Goal: Information Seeking & Learning: Learn about a topic

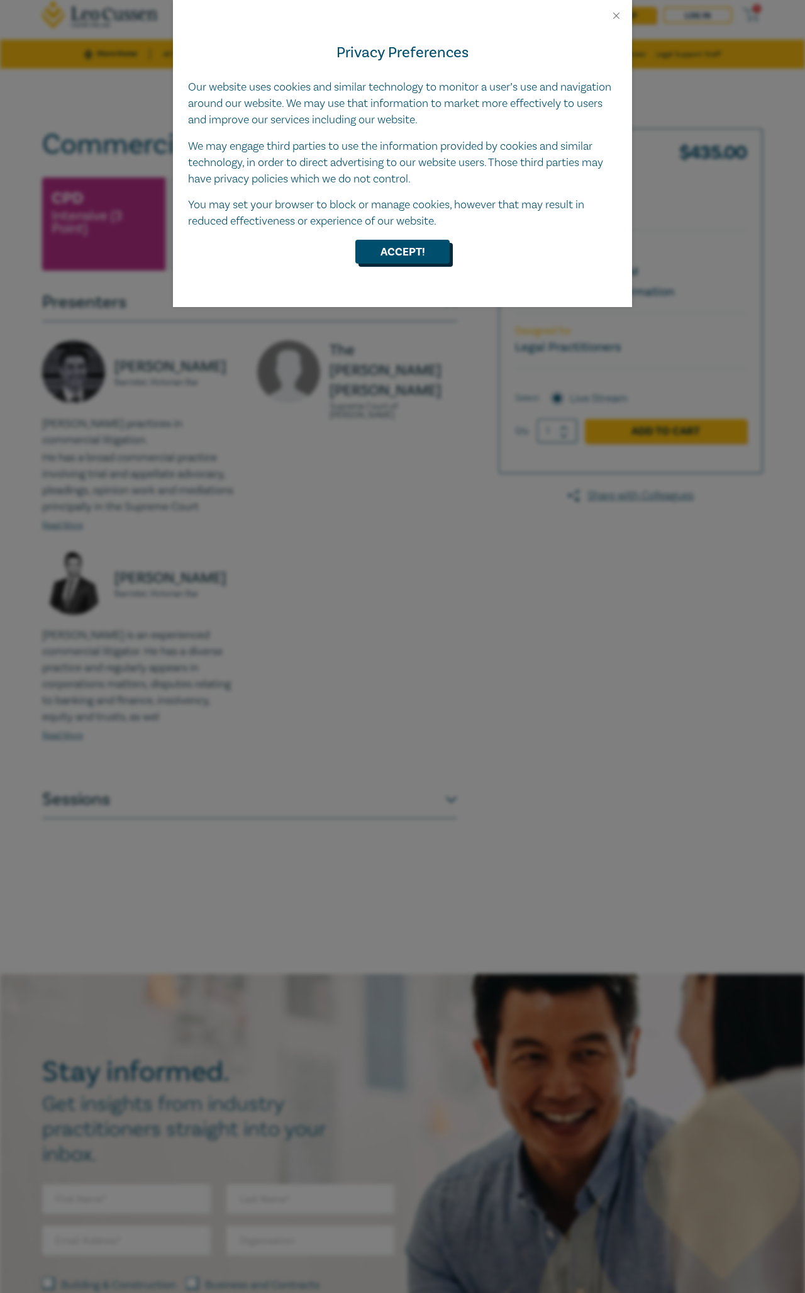
click at [393, 242] on button "Accept!" at bounding box center [402, 252] width 94 height 24
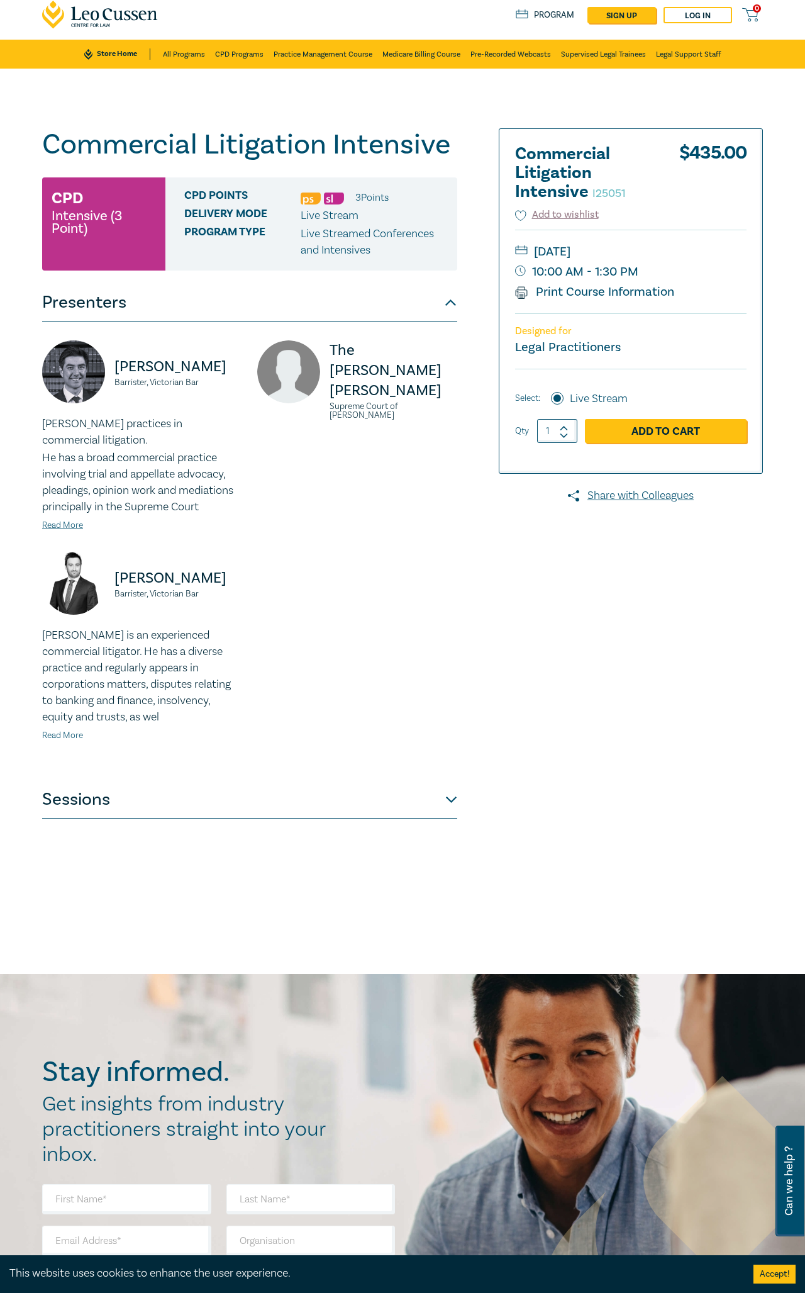
click at [74, 739] on link "Read More" at bounding box center [62, 735] width 41 height 11
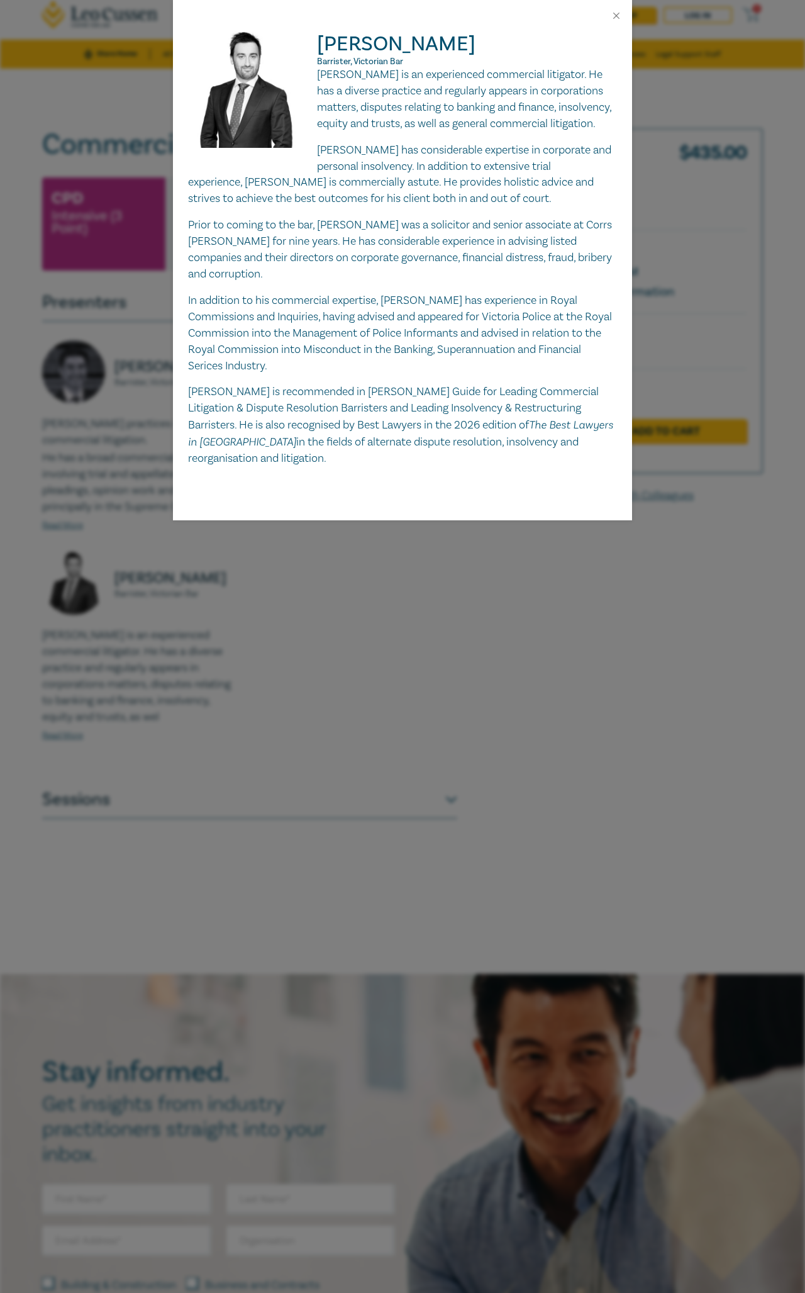
click at [361, 622] on div "[PERSON_NAME], Victorian Bar [PERSON_NAME] is an experienced commercial litigat…" at bounding box center [402, 646] width 805 height 1293
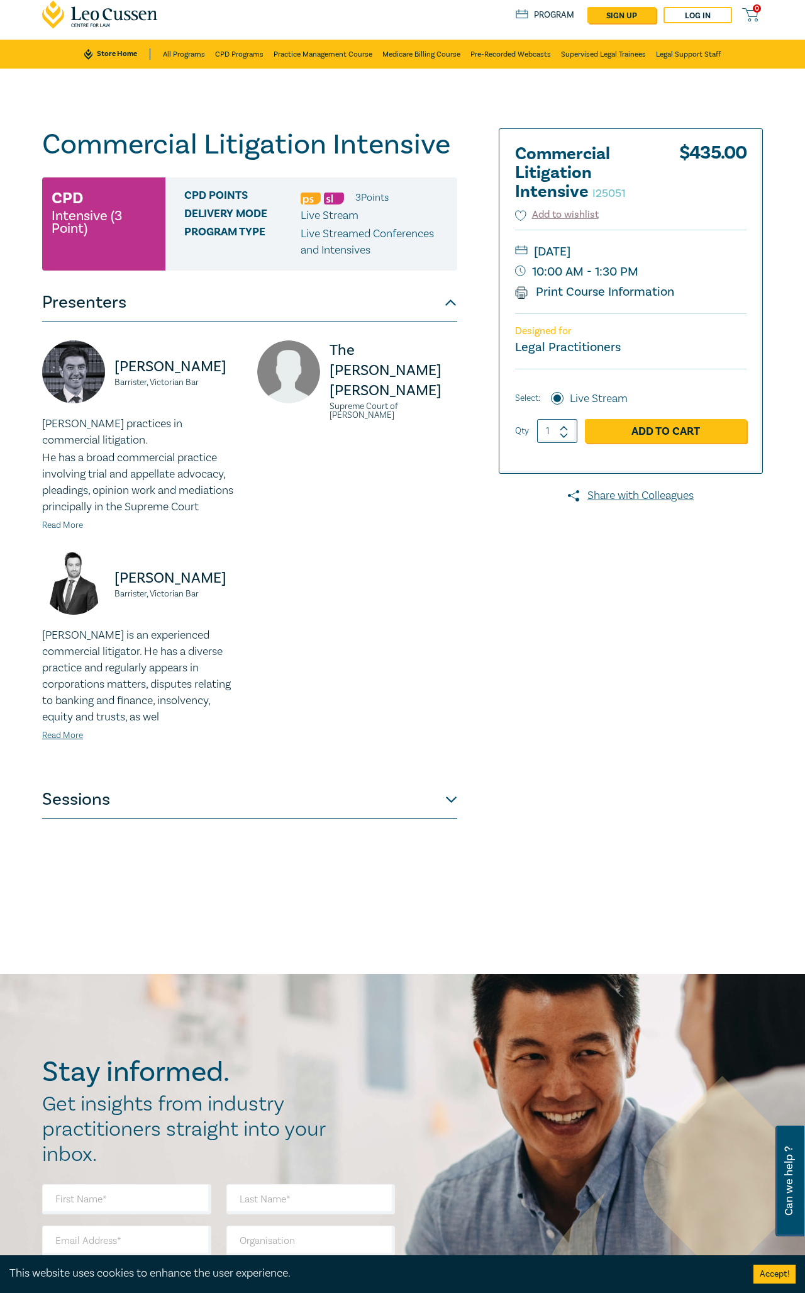
click at [74, 522] on link "Read More" at bounding box center [62, 525] width 41 height 11
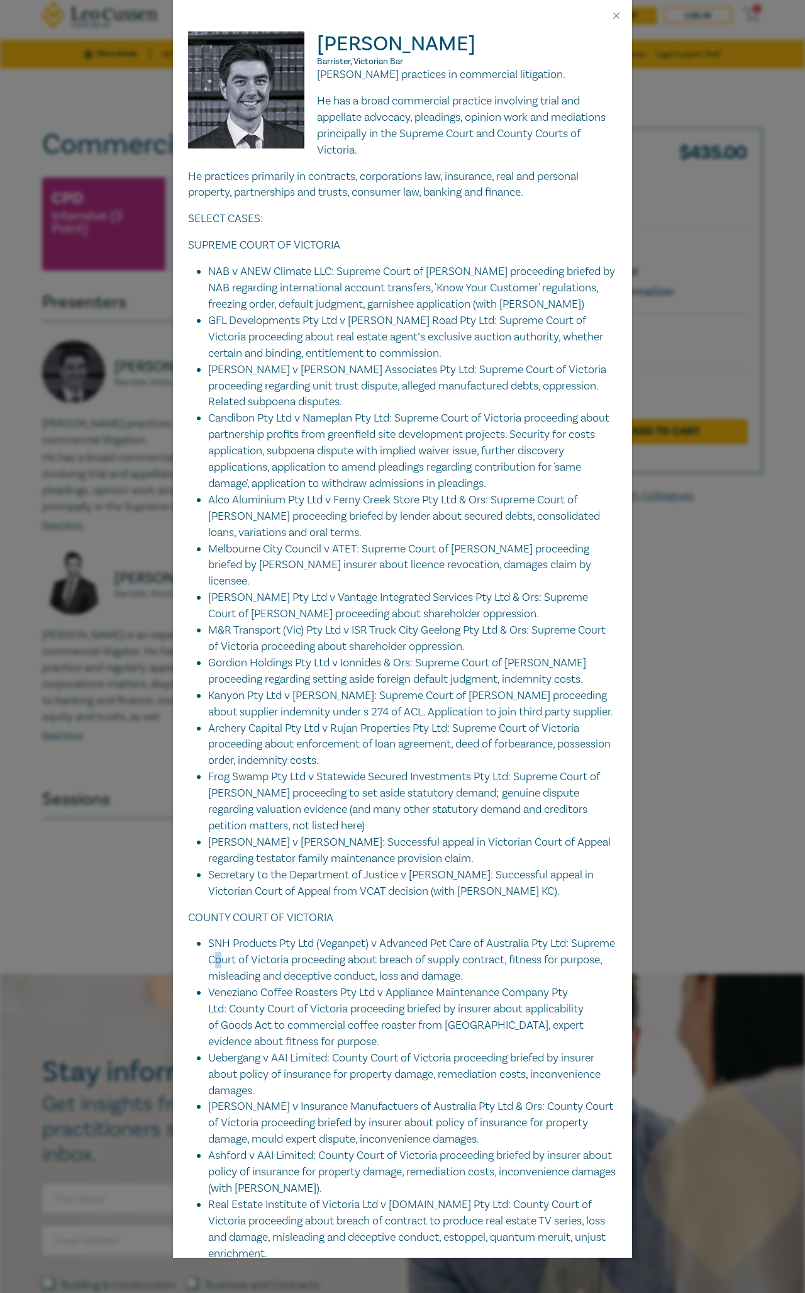
click at [287, 936] on li "SNH Products Pty Ltd (Veganpet) v Advanced Pet Care of Australia Pty Ltd: Supre…" at bounding box center [412, 960] width 409 height 49
click at [135, 920] on div "[PERSON_NAME], Victorian Bar [PERSON_NAME] practices in commercial litigation. …" at bounding box center [402, 646] width 805 height 1293
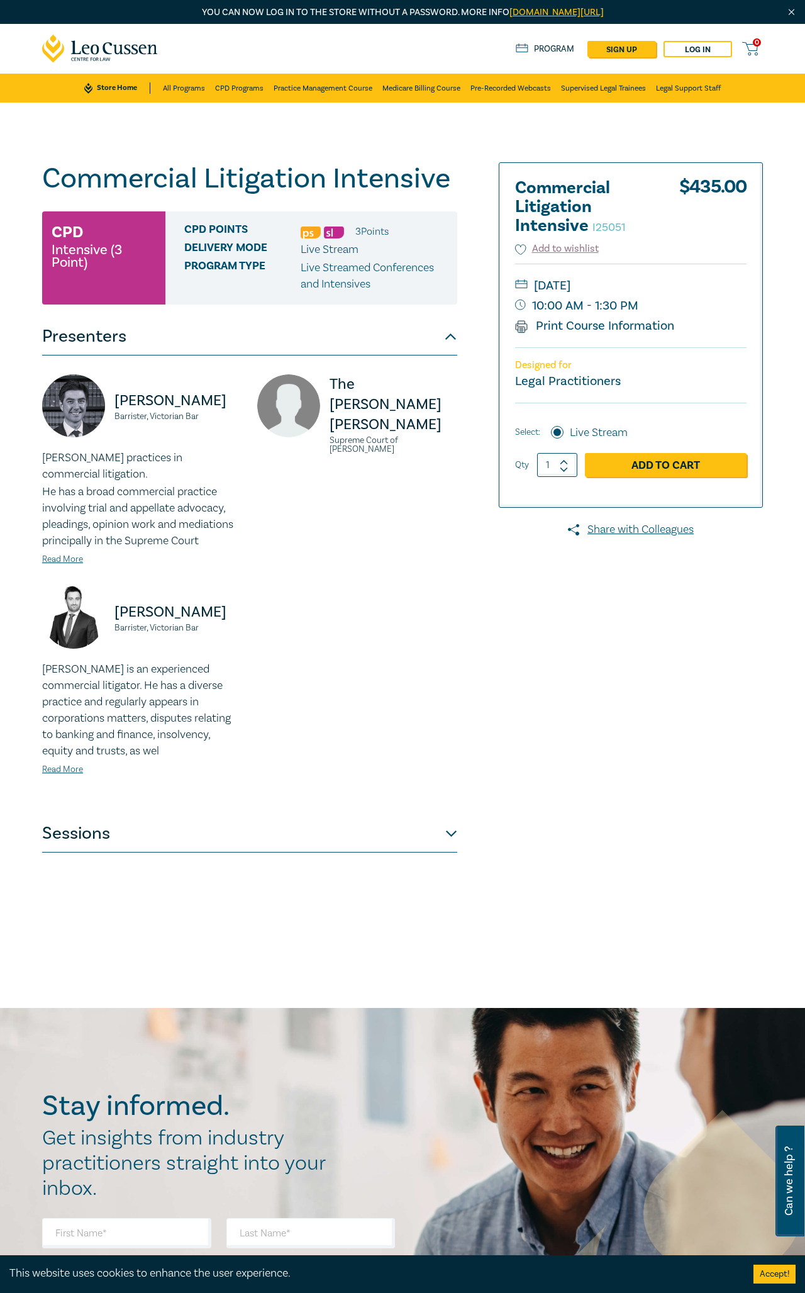
click at [310, 857] on div "Commercial Litigation Intensive I25051 CPD Intensive (3 Point) CPD Points 3 Poi…" at bounding box center [402, 508] width 805 height 810
click at [318, 844] on button "Sessions" at bounding box center [249, 834] width 415 height 38
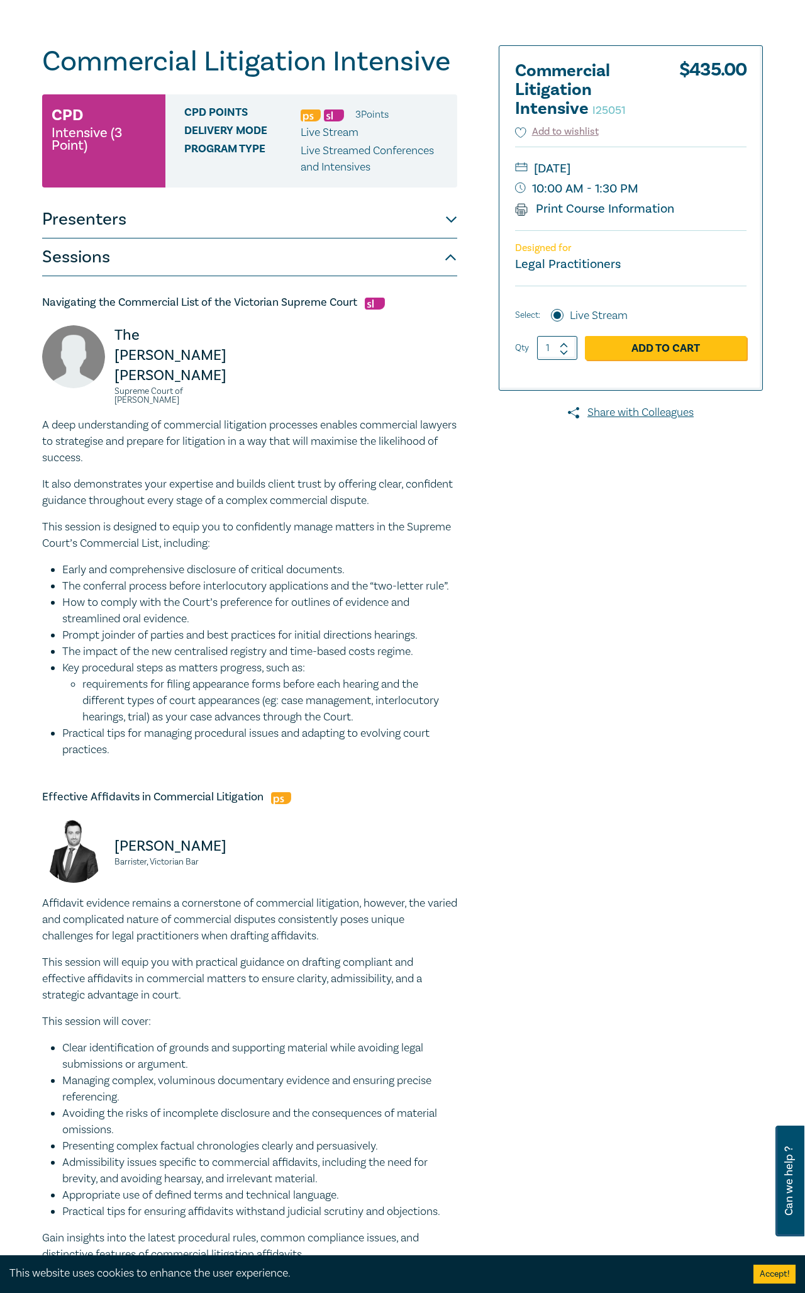
scroll to position [109, 0]
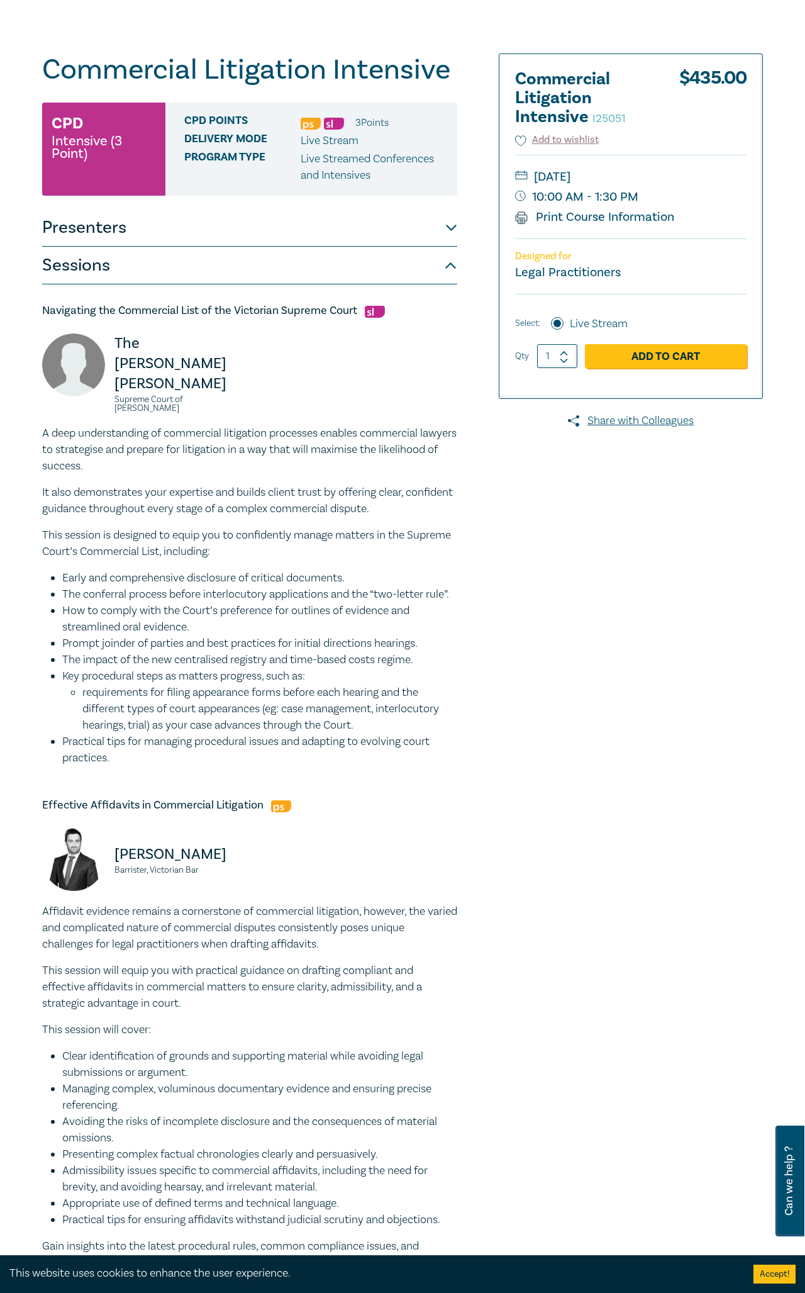
click at [434, 211] on button "Presenters" at bounding box center [249, 228] width 415 height 38
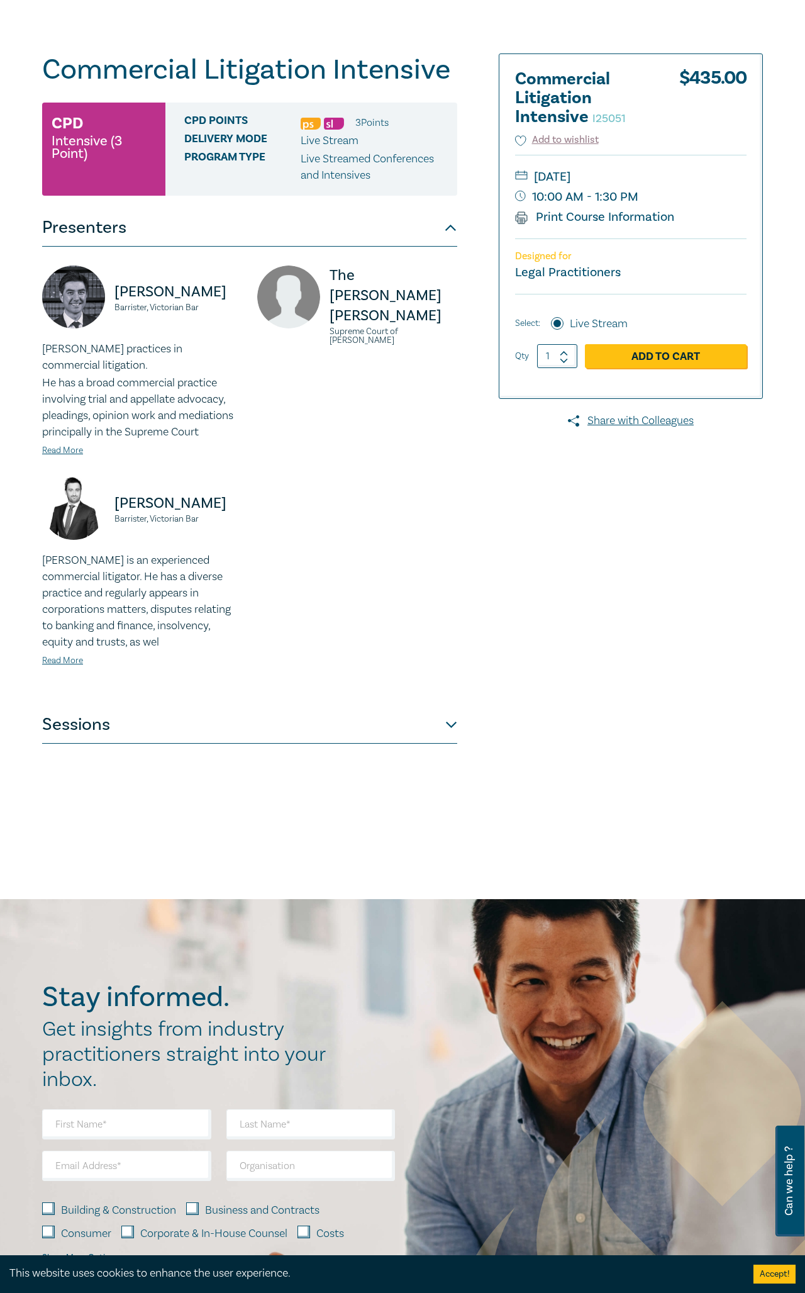
click at [448, 218] on button "Presenters" at bounding box center [249, 228] width 415 height 38
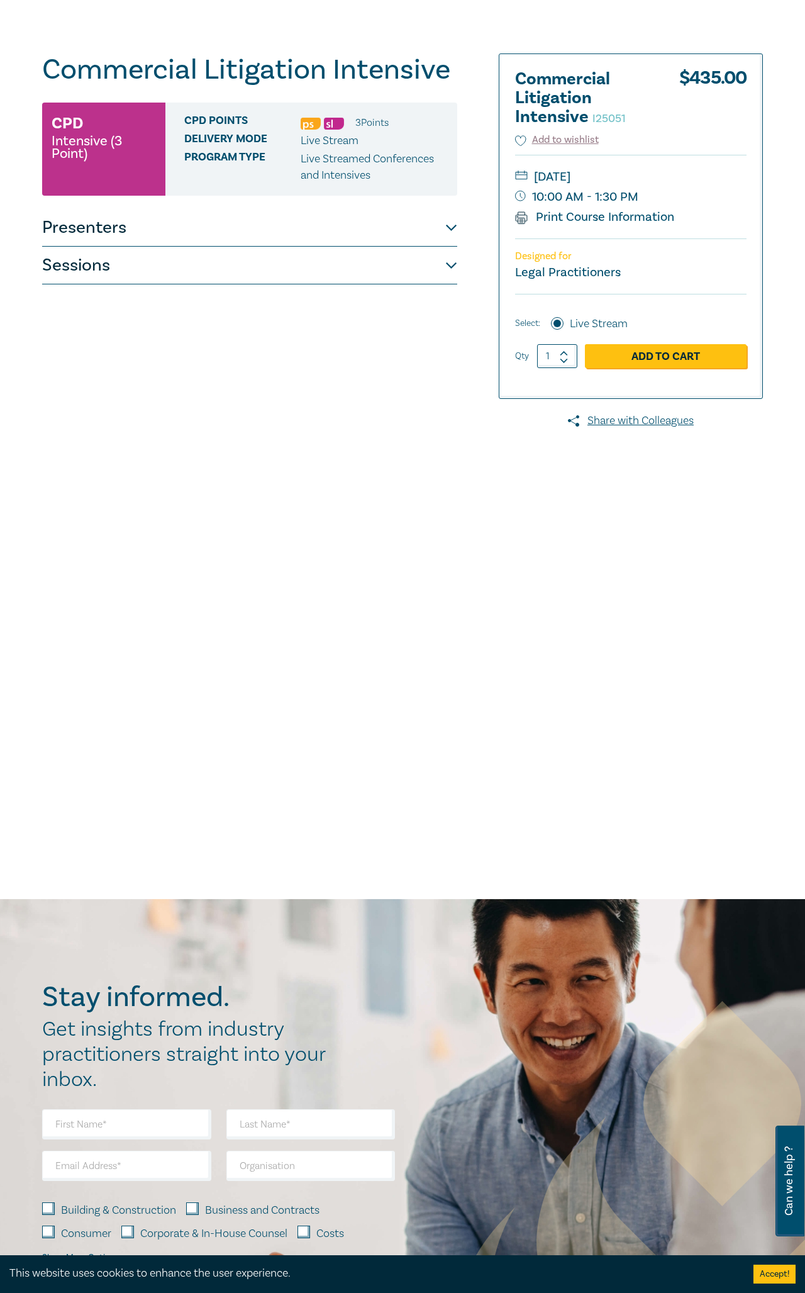
click at [213, 227] on button "Presenters" at bounding box center [249, 228] width 415 height 38
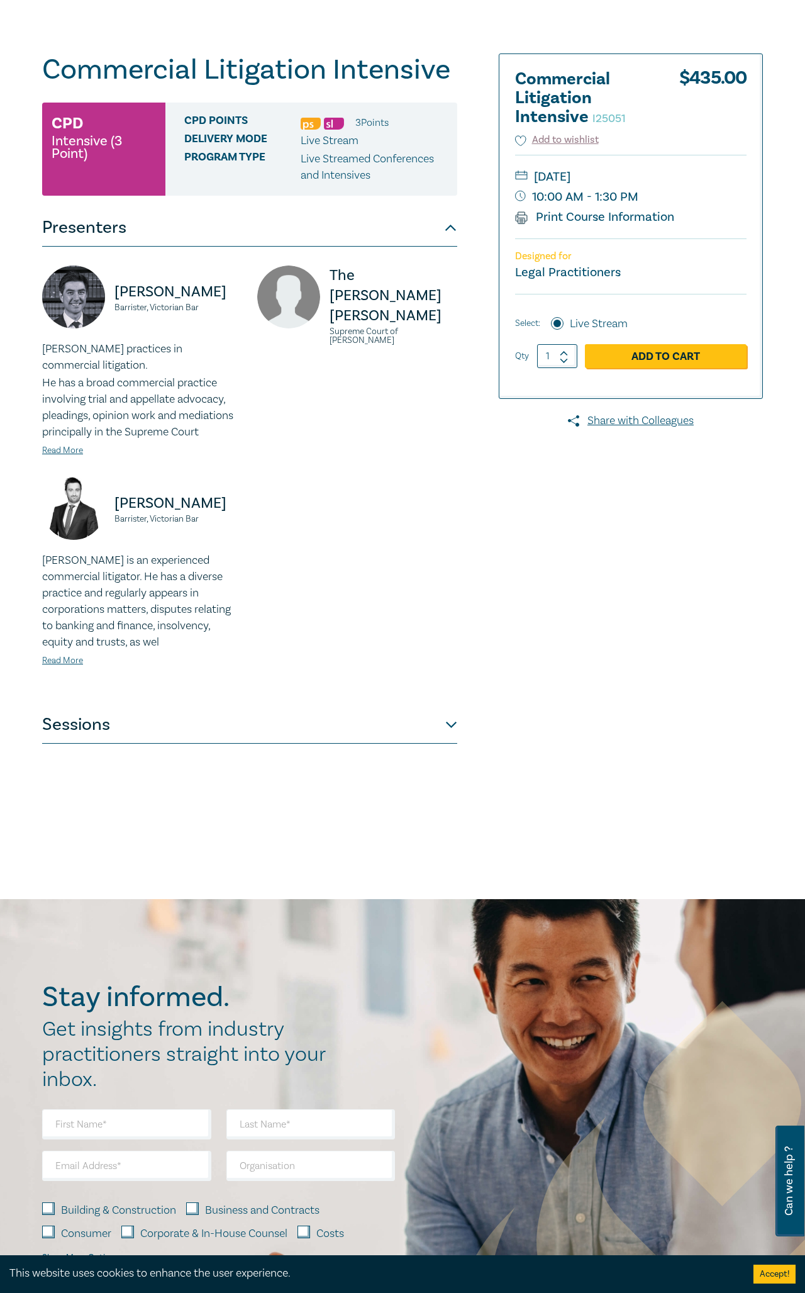
click at [76, 732] on button "Sessions" at bounding box center [249, 725] width 415 height 38
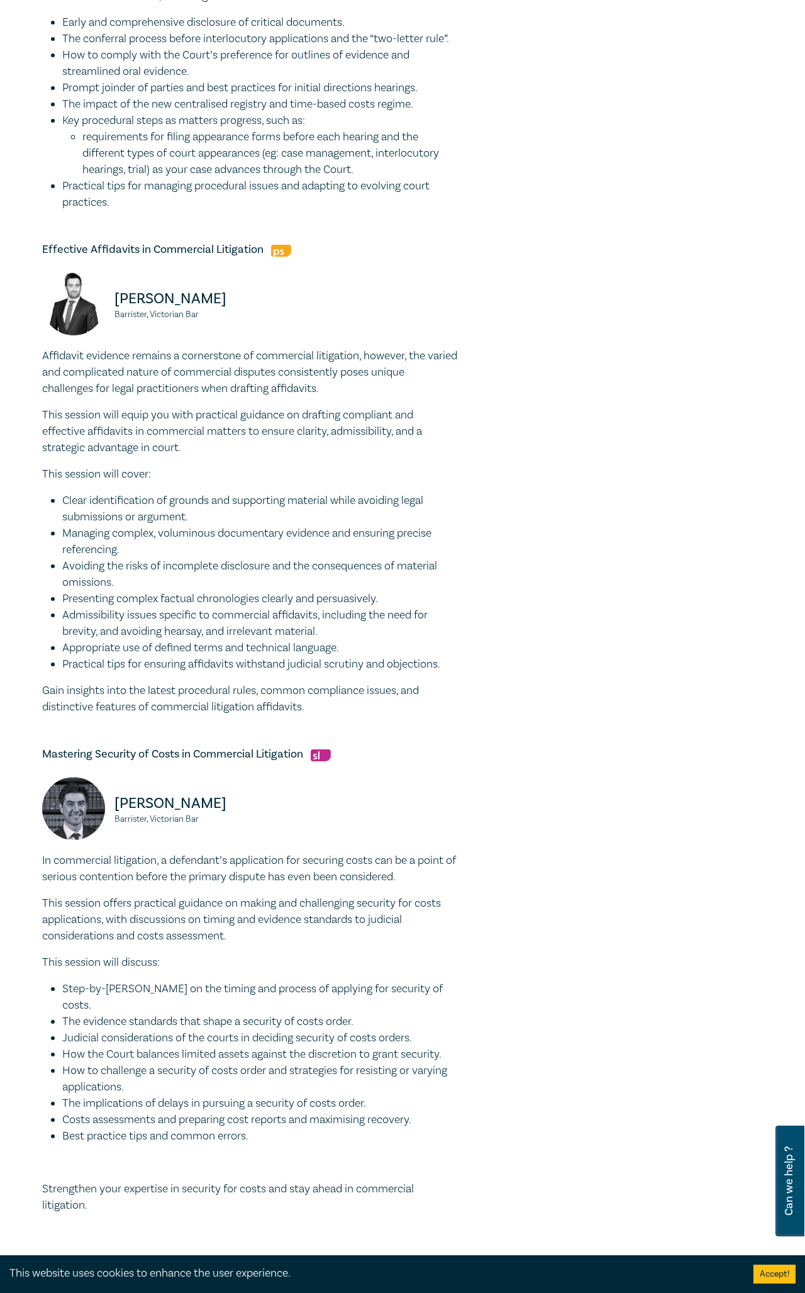
scroll to position [665, 0]
